Goal: Information Seeking & Learning: Learn about a topic

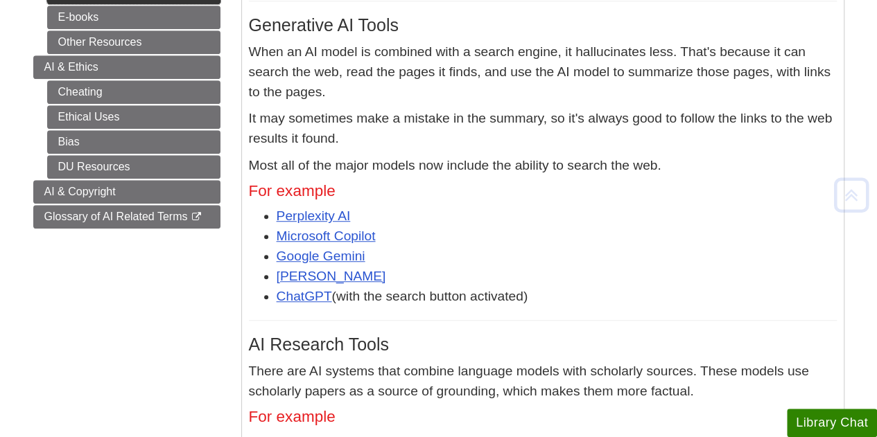
scroll to position [416, 0]
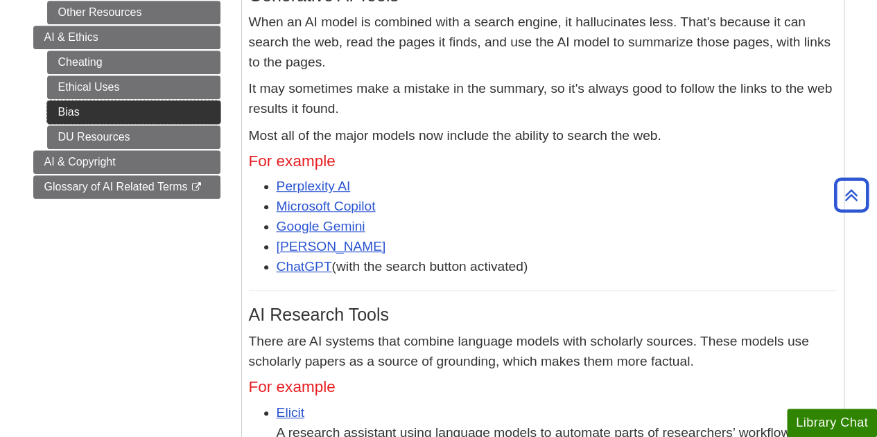
click at [121, 101] on link "Bias" at bounding box center [133, 113] width 173 height 24
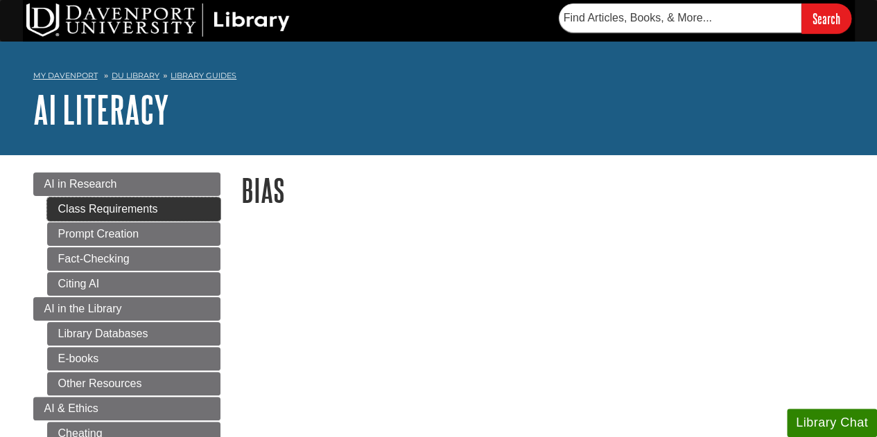
scroll to position [347, 0]
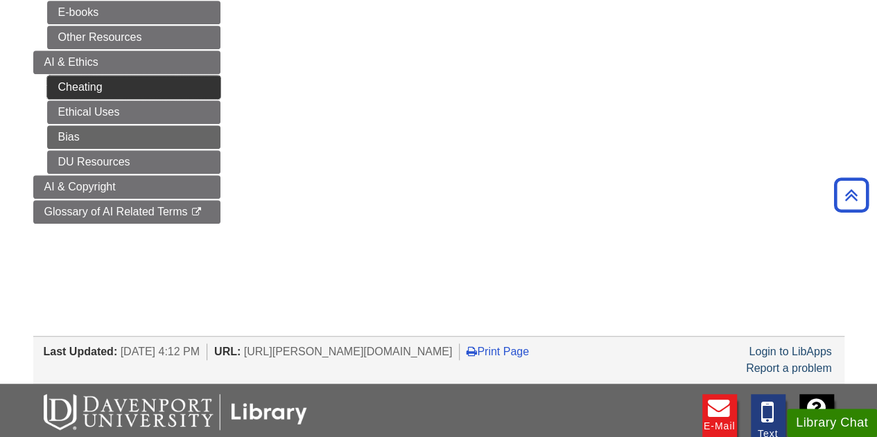
click at [128, 94] on link "Cheating" at bounding box center [133, 88] width 173 height 24
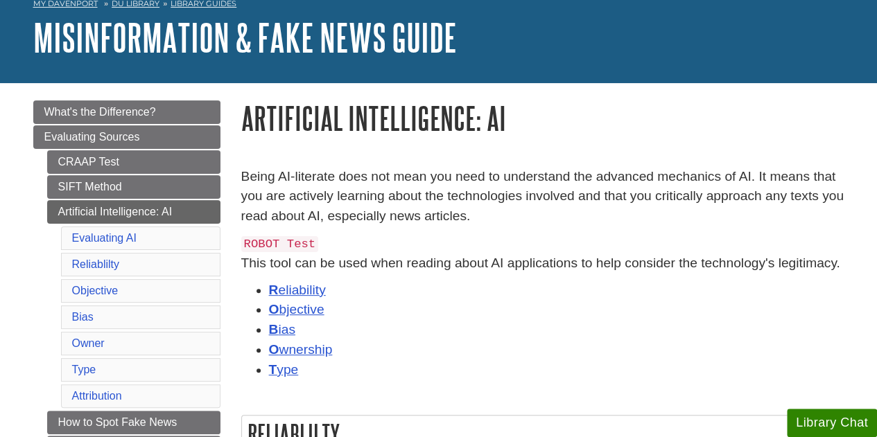
scroll to position [72, 0]
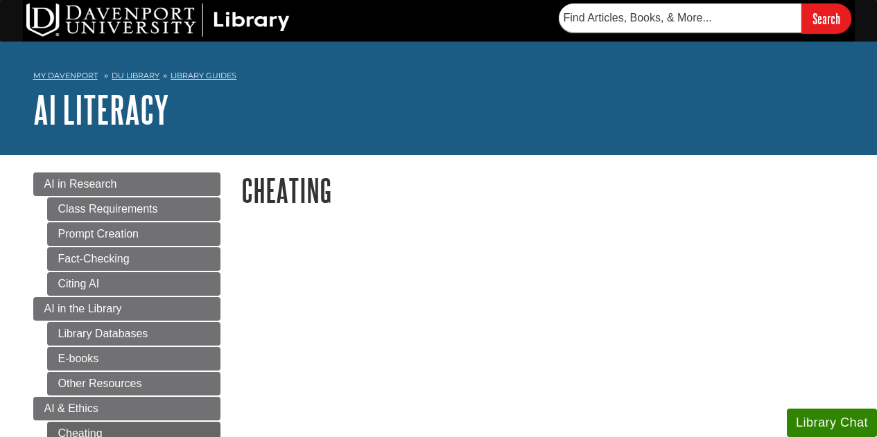
click at [126, 260] on link "Fact-Checking" at bounding box center [133, 259] width 173 height 24
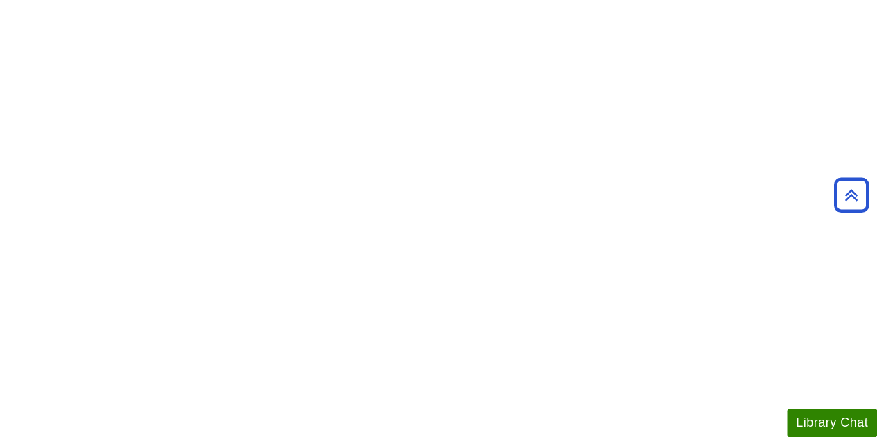
scroll to position [2329, 0]
click at [745, 132] on div at bounding box center [542, 129] width 603 height 225
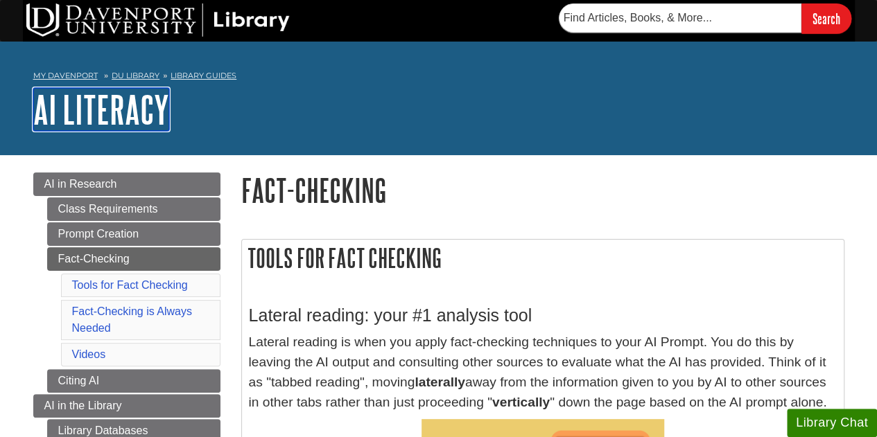
click at [126, 114] on link "AI Literacy" at bounding box center [101, 109] width 136 height 43
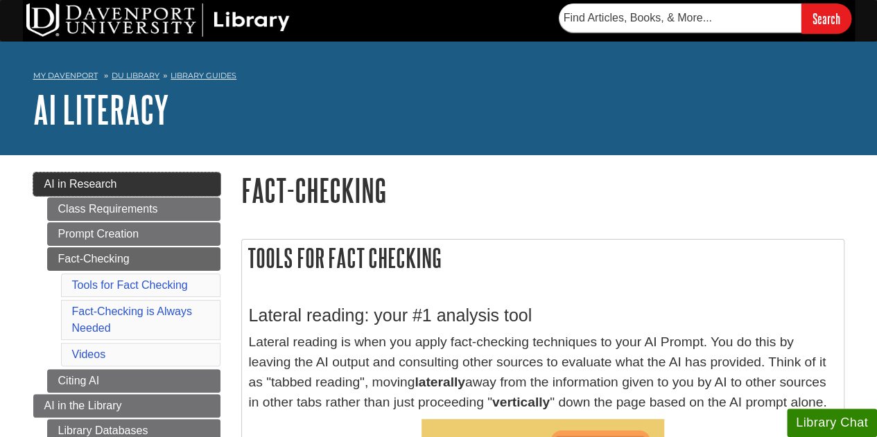
click at [105, 176] on link "AI in Research" at bounding box center [126, 185] width 187 height 24
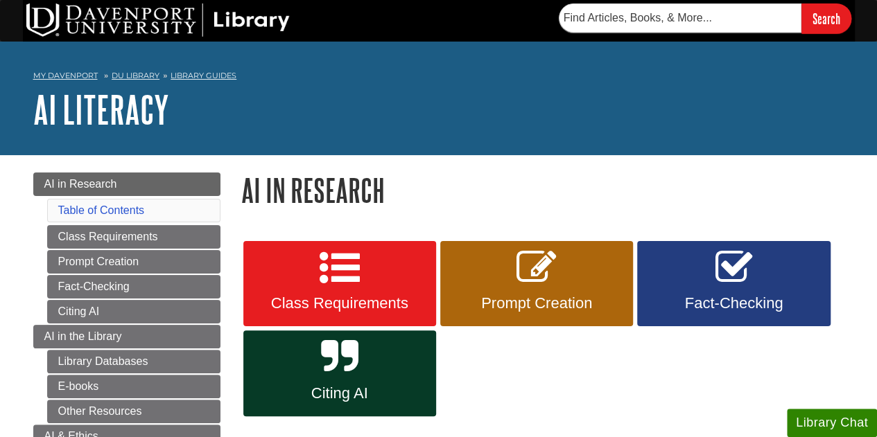
click at [607, 389] on div "Class Requirements Prompt Creation Fact-Checking Citing AI" at bounding box center [542, 329] width 603 height 180
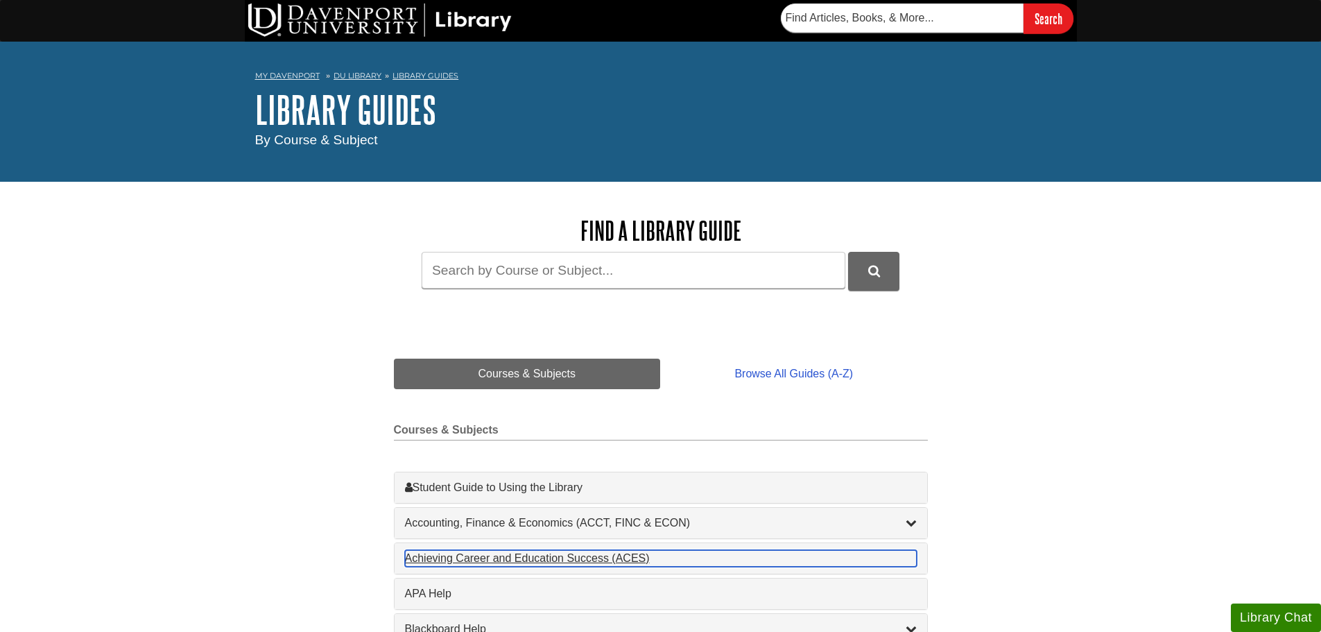
click at [426, 555] on div "Achieving Career and Education Success (ACES) , 1 guides" at bounding box center [661, 558] width 512 height 17
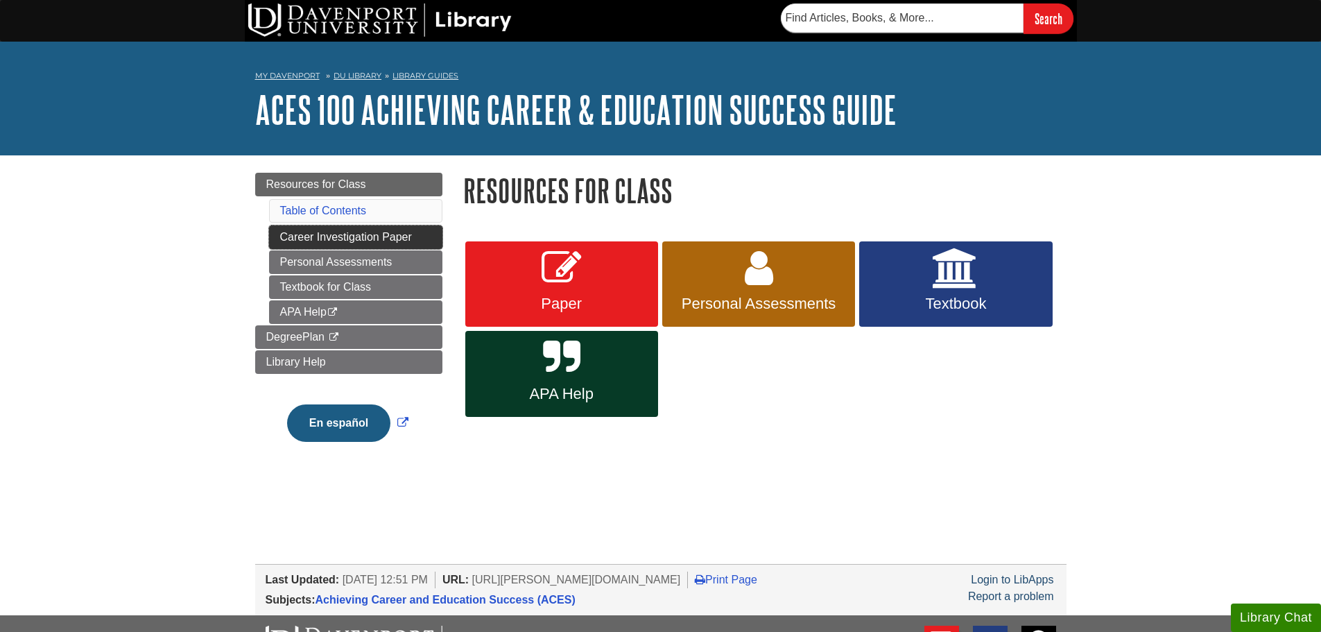
click at [372, 227] on link "Career Investigation Paper" at bounding box center [355, 237] width 173 height 24
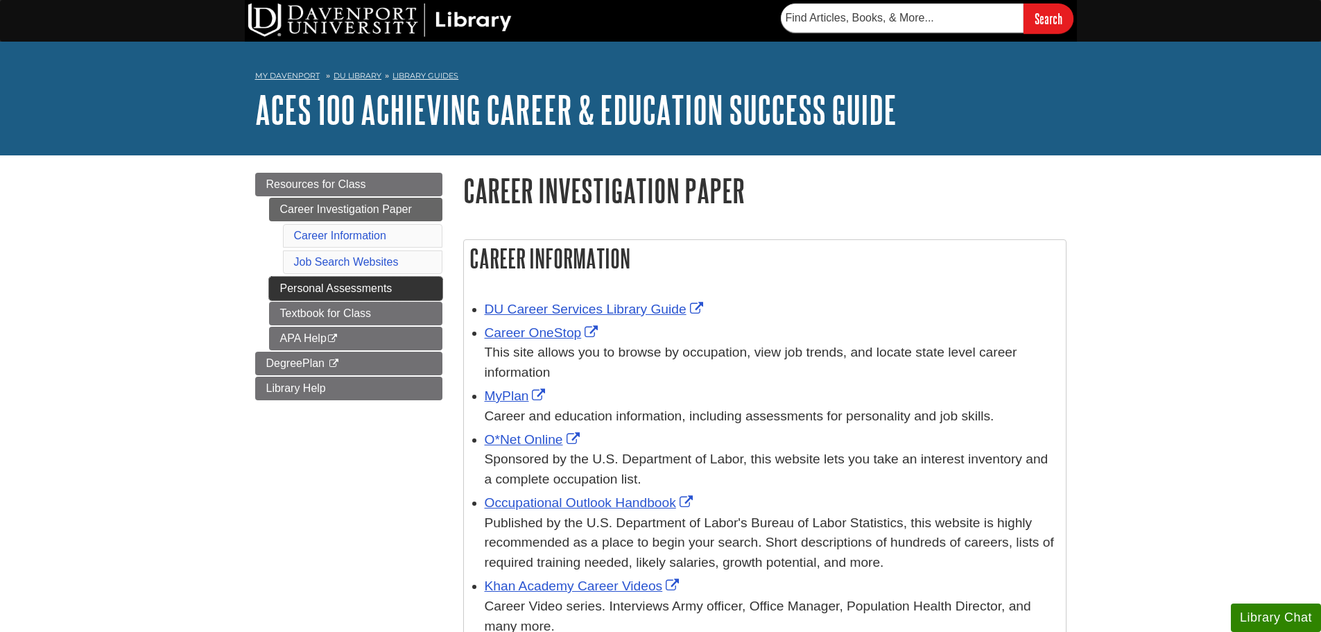
click at [361, 283] on link "Personal Assessments" at bounding box center [355, 289] width 173 height 24
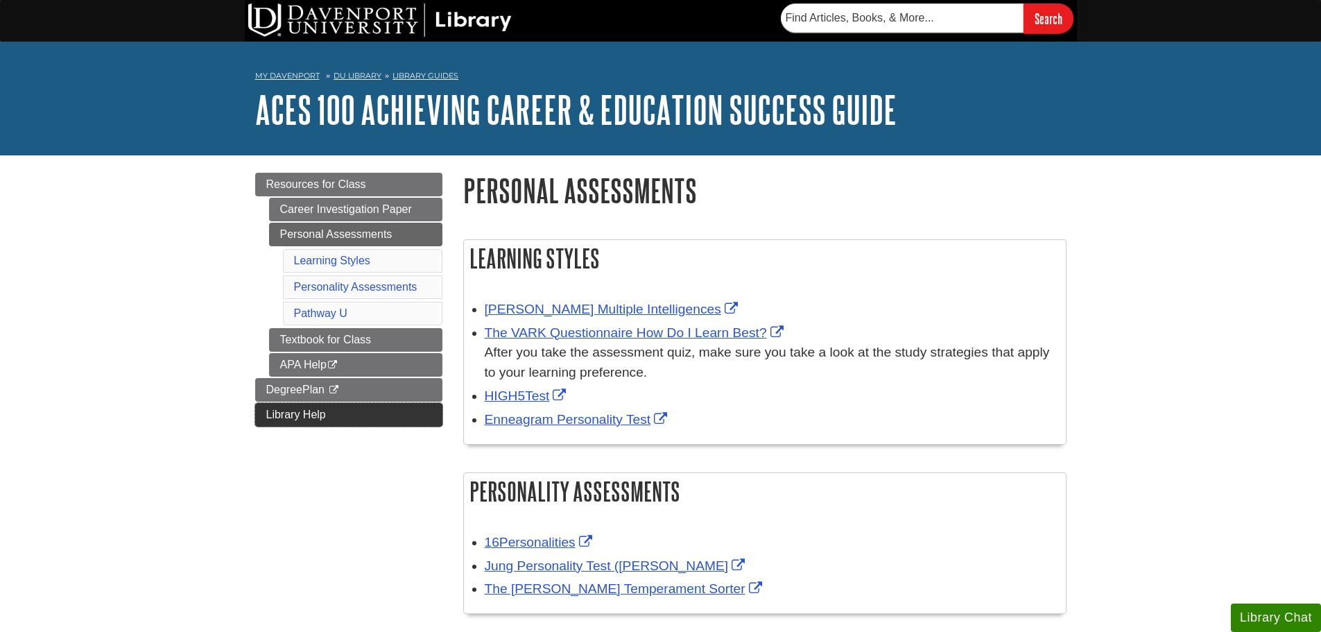
click at [272, 408] on span "Library Help" at bounding box center [296, 414] width 60 height 12
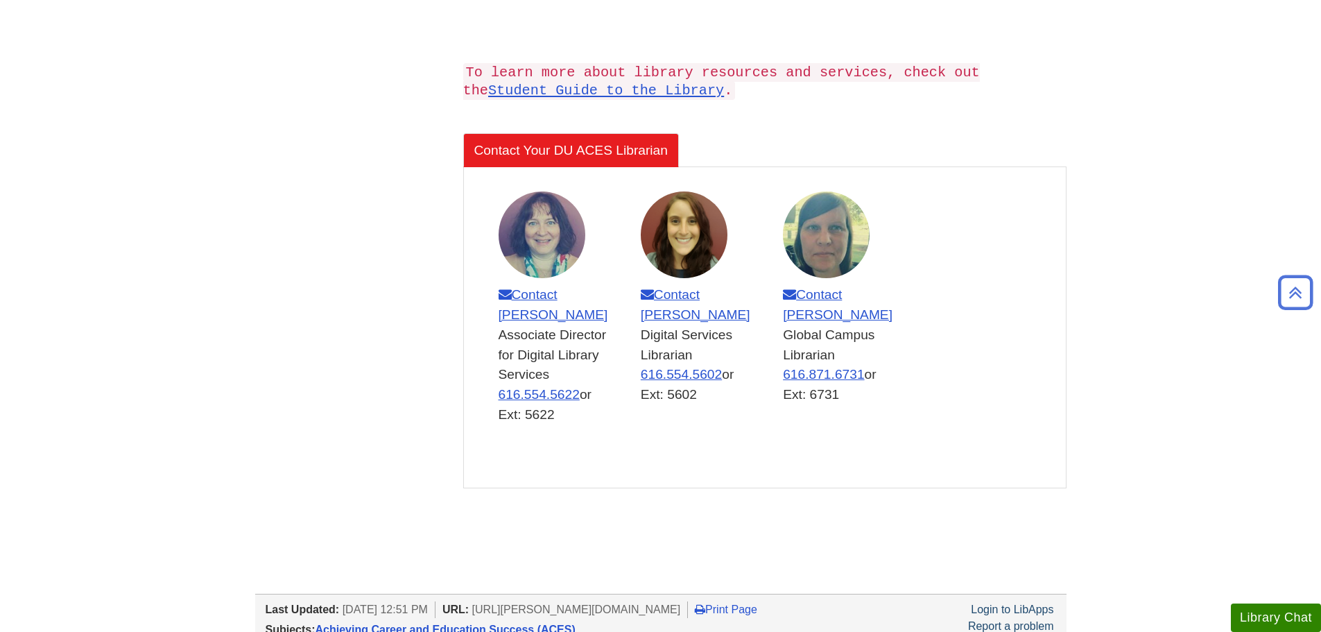
scroll to position [763, 0]
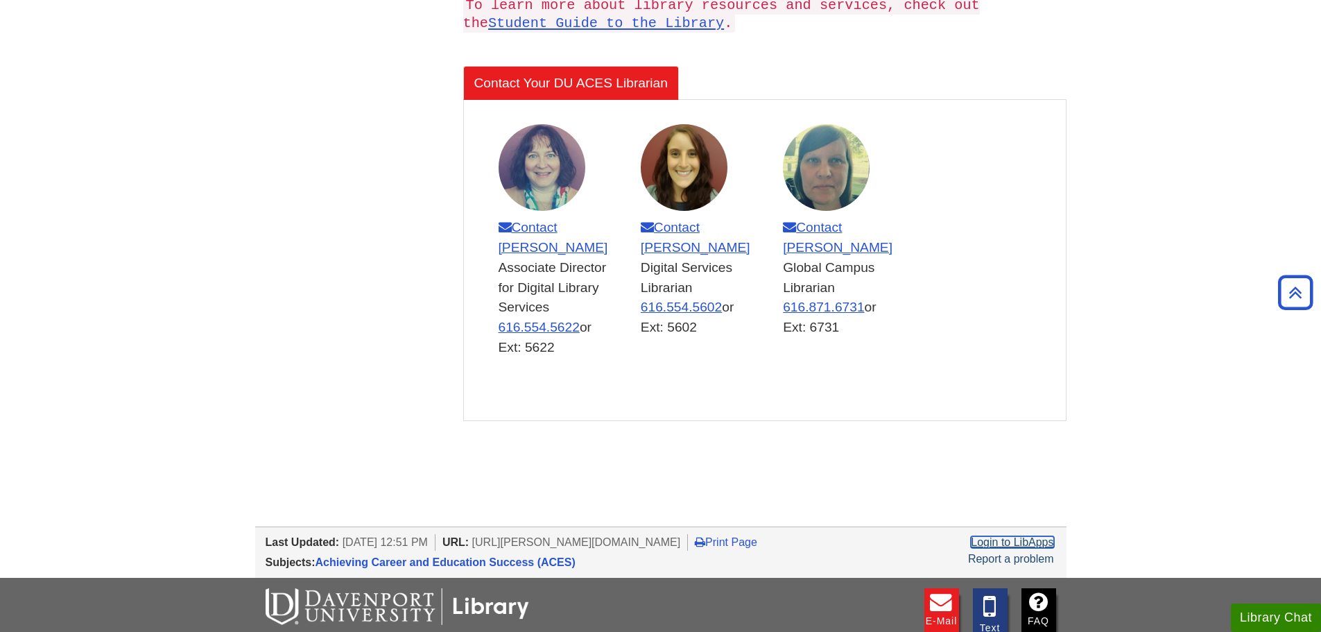
click at [1050, 541] on link "Login to LibApps" at bounding box center [1012, 542] width 82 height 12
